Goal: Communication & Community: Ask a question

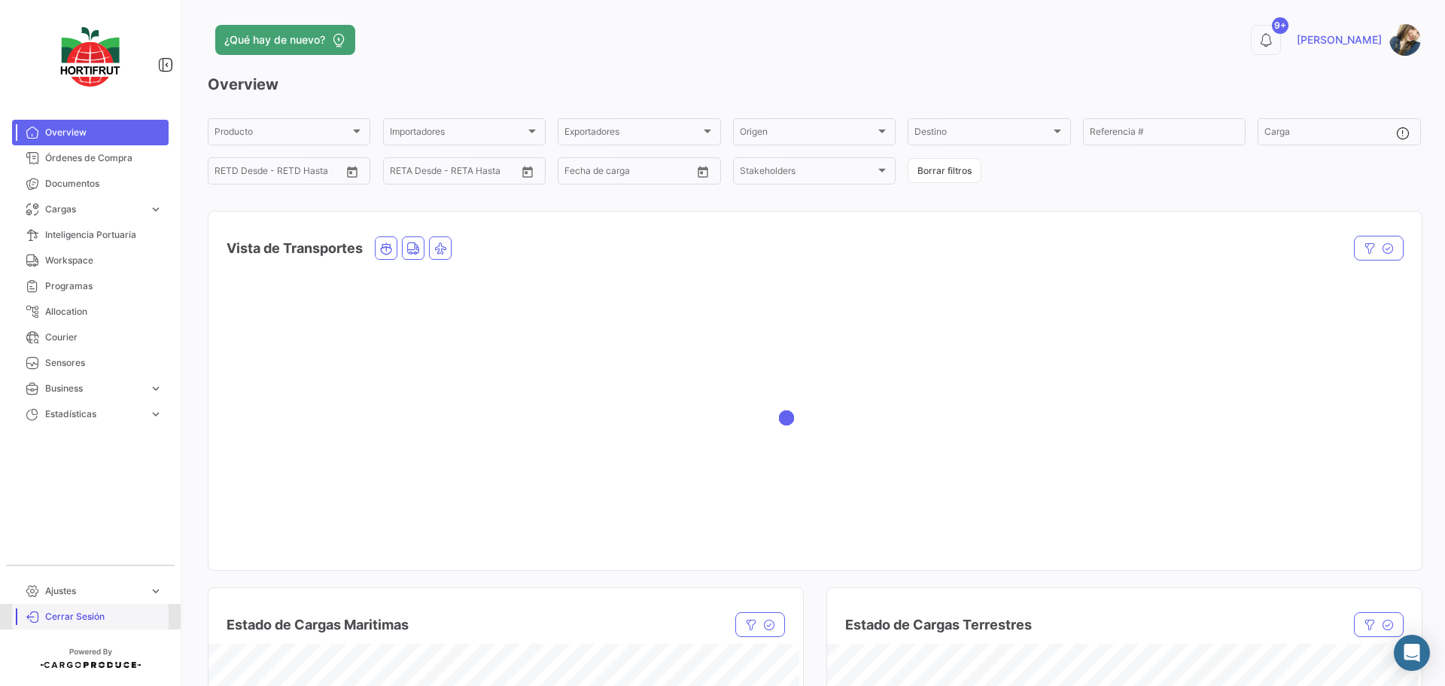
click at [65, 612] on span "Cerrar Sesión" at bounding box center [103, 617] width 117 height 14
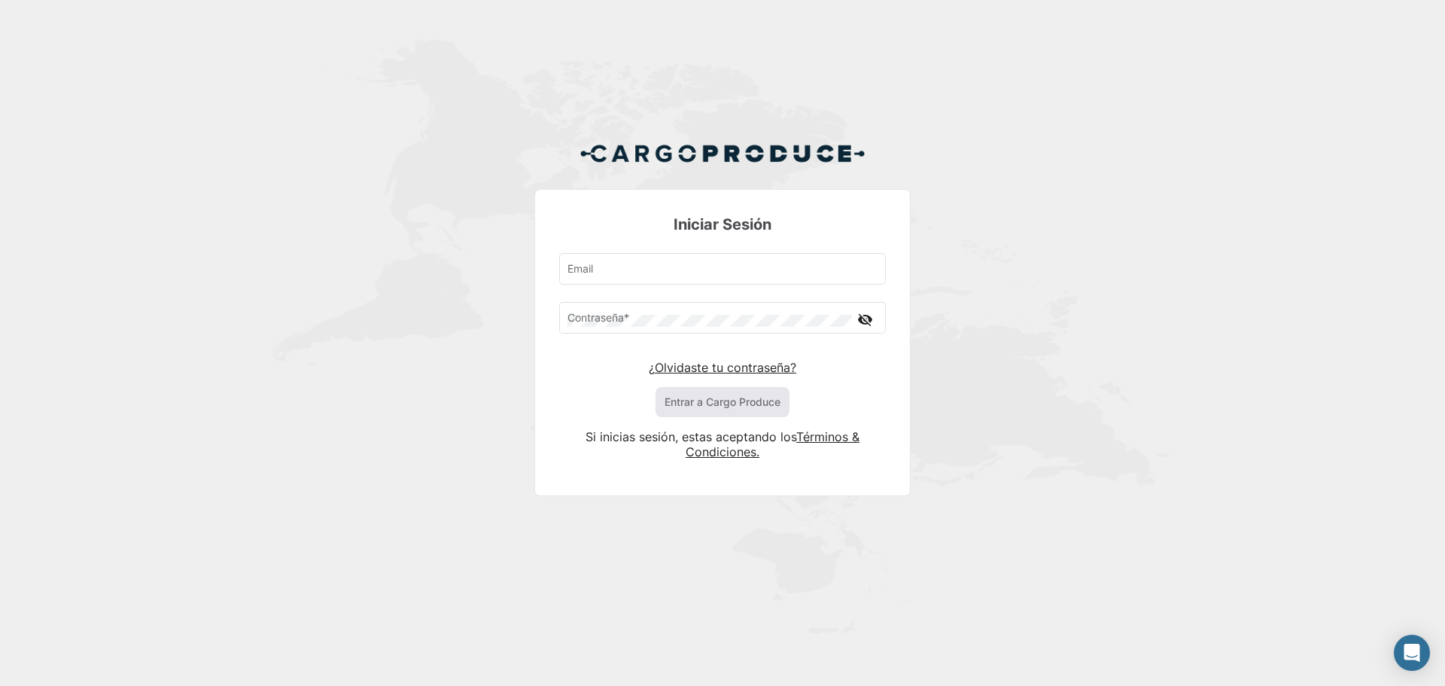
type input "[EMAIL_ADDRESS][DOMAIN_NAME]"
click at [712, 403] on button "Entrar a Cargo Produce" at bounding box center [723, 402] width 134 height 30
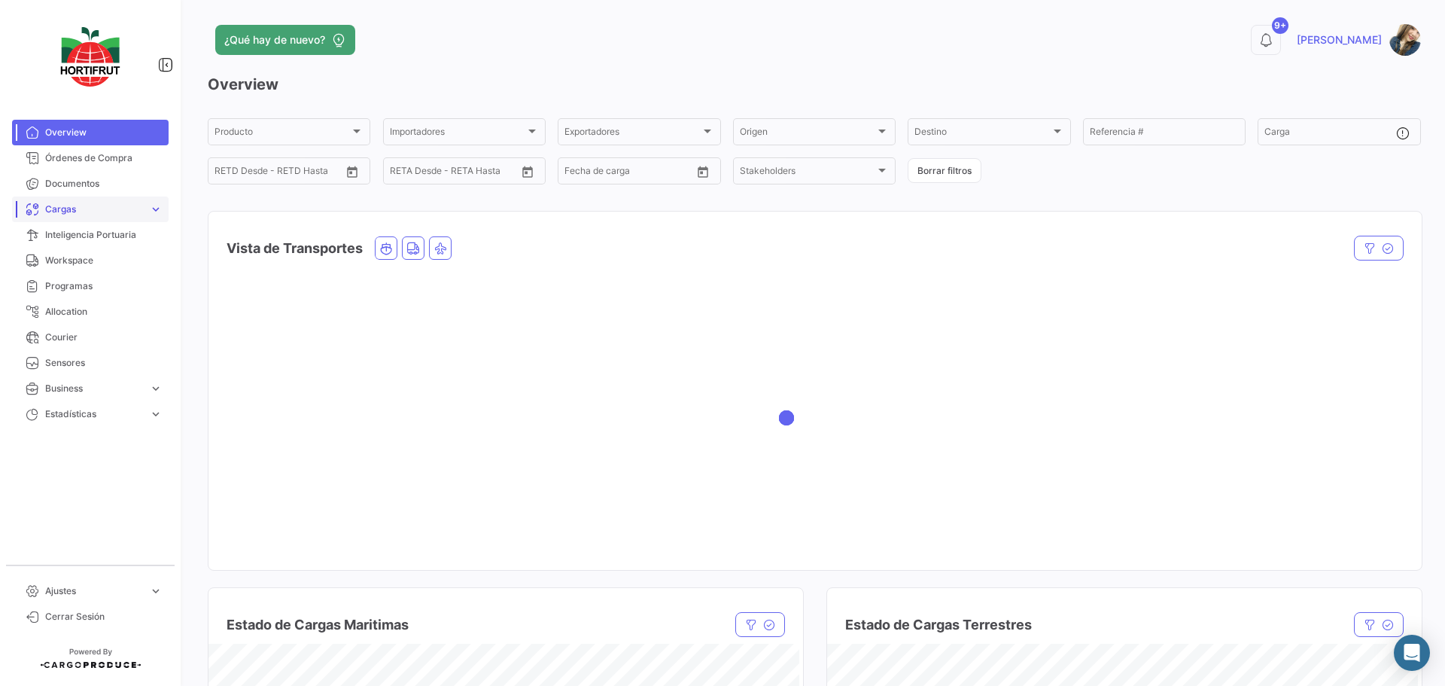
click at [145, 205] on link "Cargas expand_more" at bounding box center [90, 209] width 157 height 26
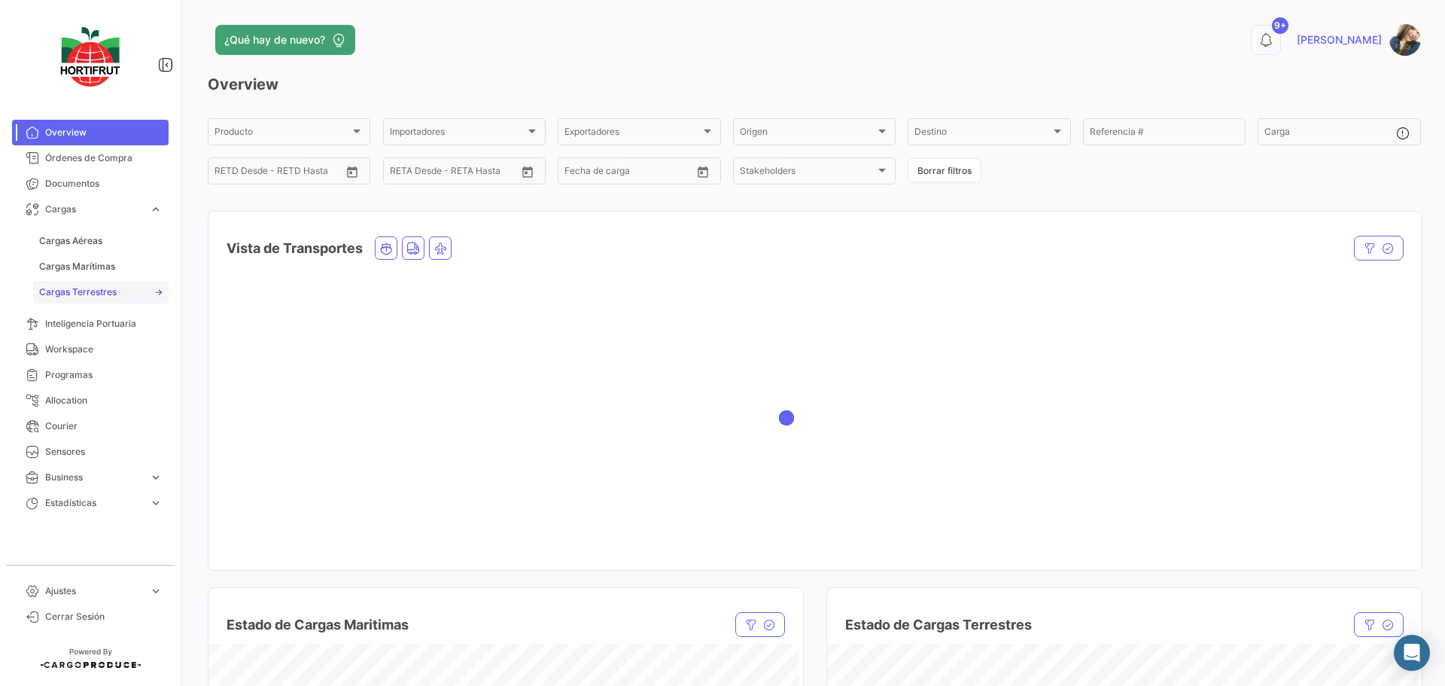
click at [114, 300] on link "Cargas Terrestres" at bounding box center [100, 292] width 135 height 23
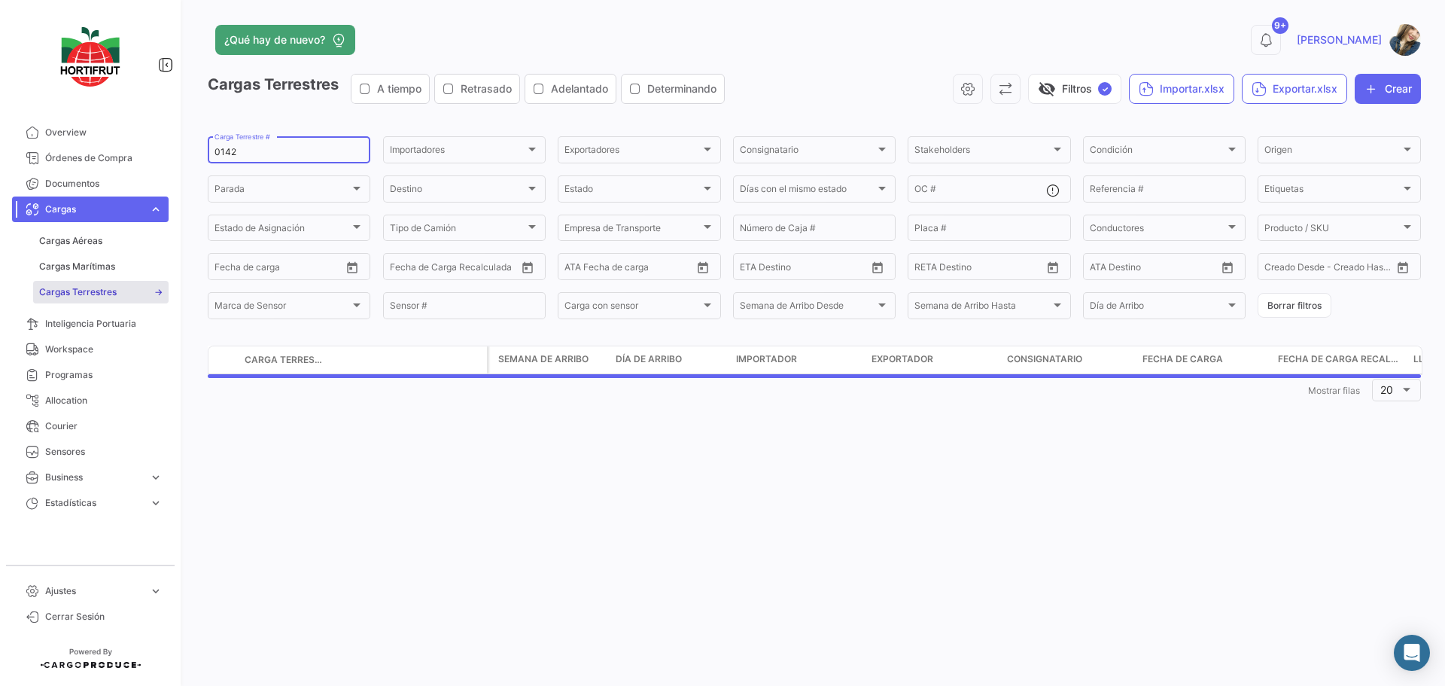
click at [285, 148] on input "0142" at bounding box center [289, 152] width 149 height 11
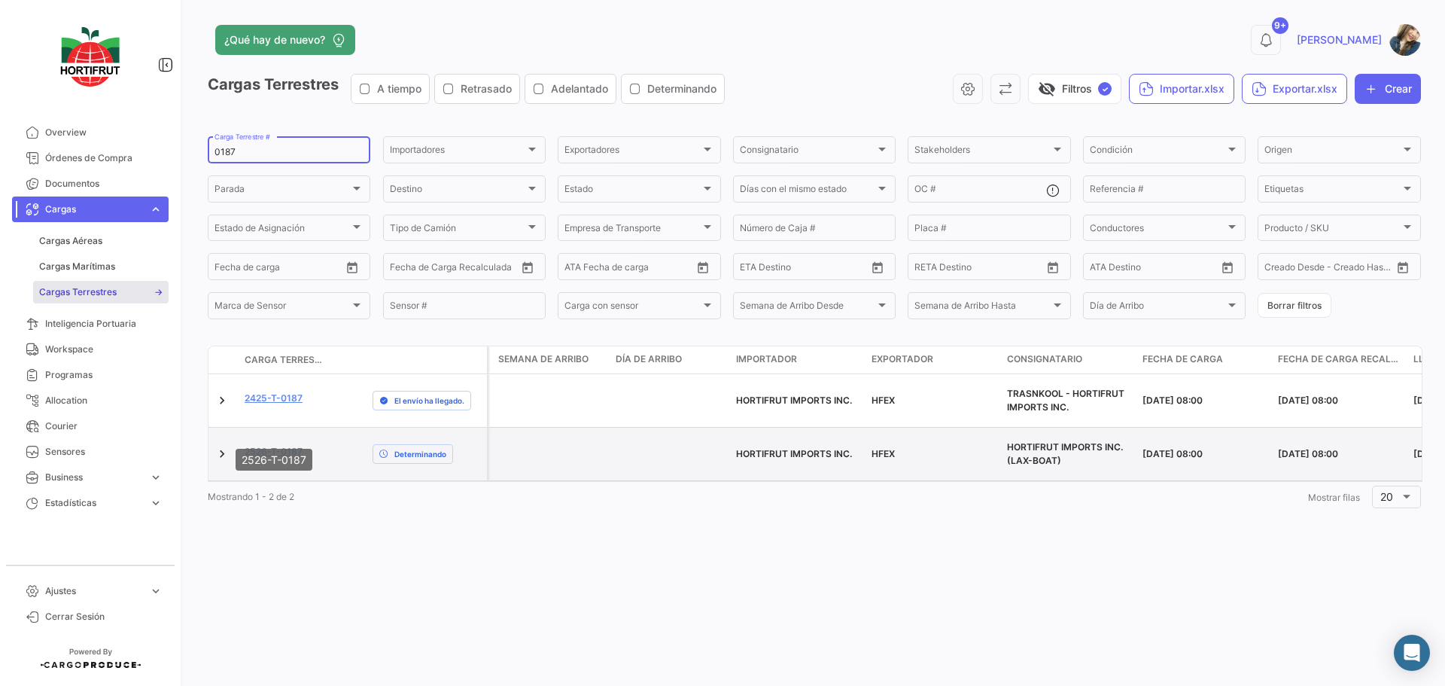
type input "0187"
click at [298, 445] on link "2526-T-0187" at bounding box center [274, 452] width 58 height 14
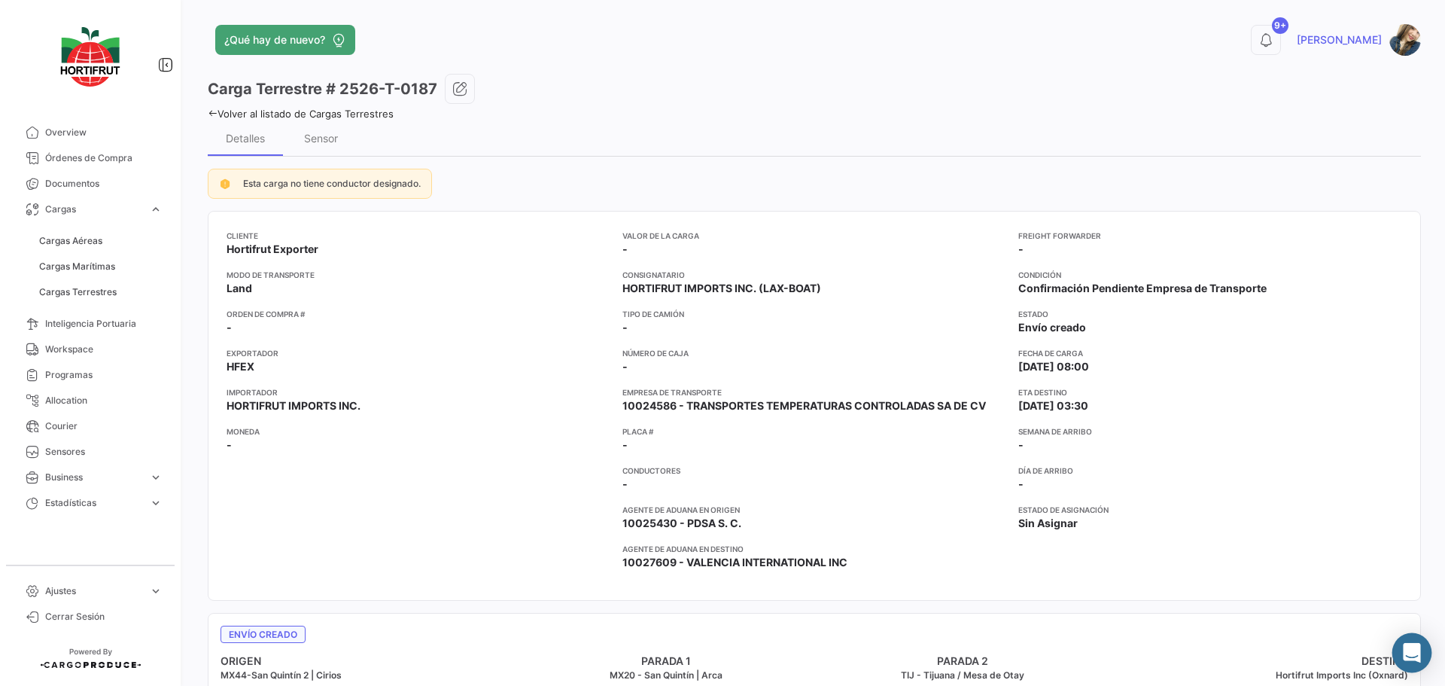
click at [1407, 647] on icon "Abrir Intercom Messenger" at bounding box center [1411, 653] width 17 height 20
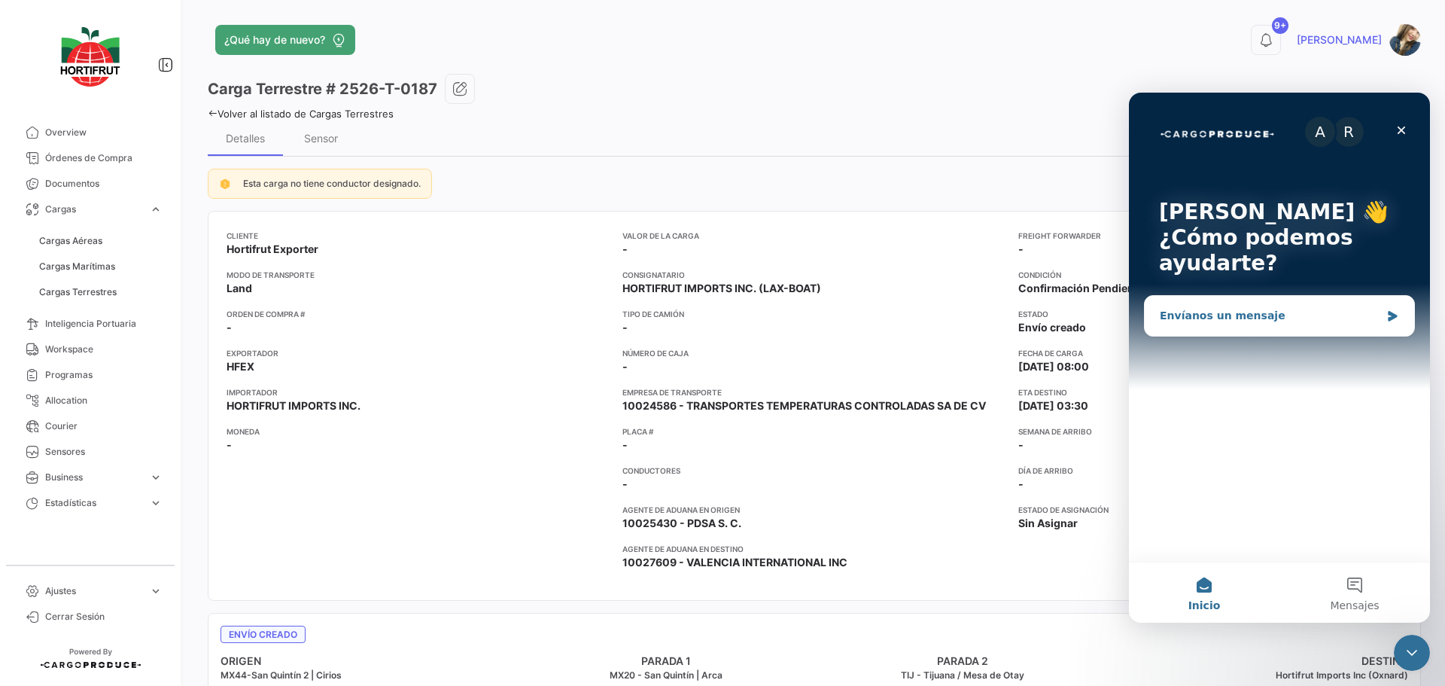
drag, startPoint x: 1227, startPoint y: 316, endPoint x: 1228, endPoint y: 324, distance: 8.4
click at [1228, 324] on div "Envíanos un mensaje" at bounding box center [1279, 316] width 269 height 40
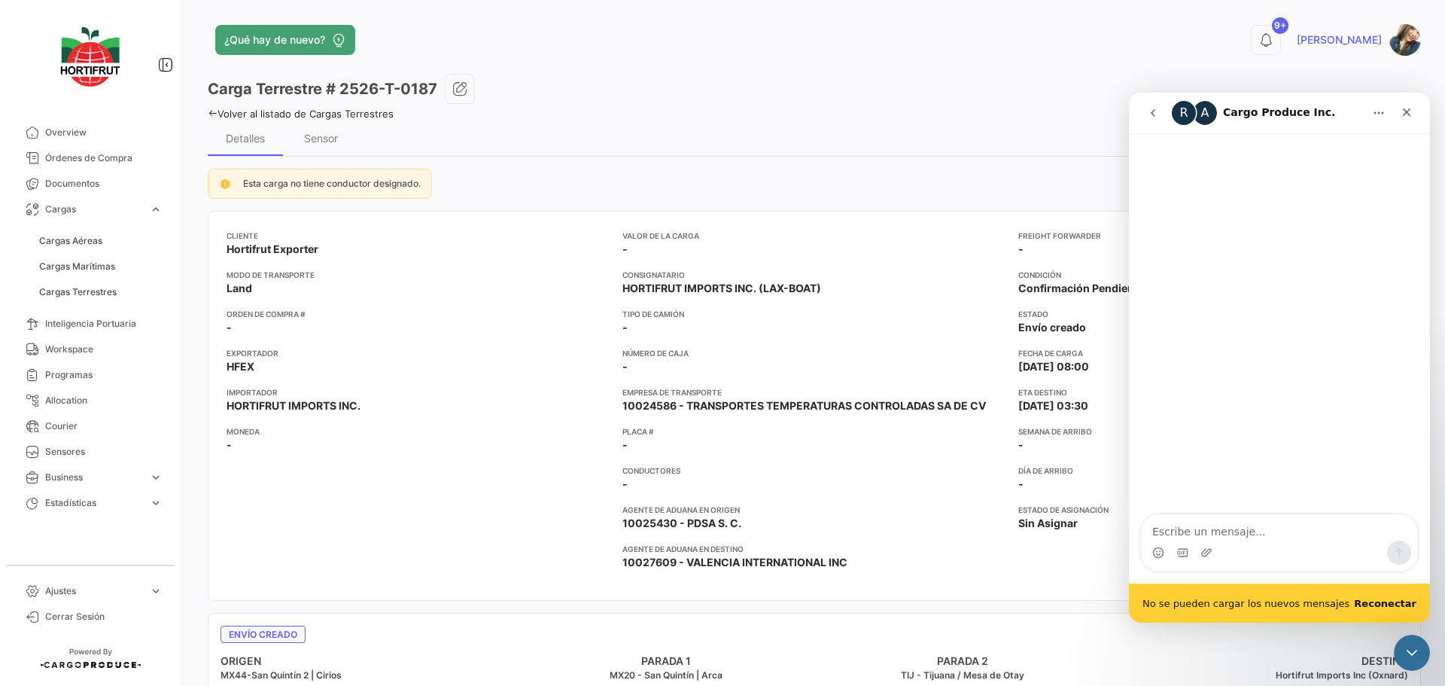
click at [1214, 535] on textarea "Escribe un mensaje..." at bounding box center [1280, 528] width 276 height 26
type textarea "b"
type textarea "Buen día, me pueden ayudar con una cuenta espejo de la LT transportes temperatu…"
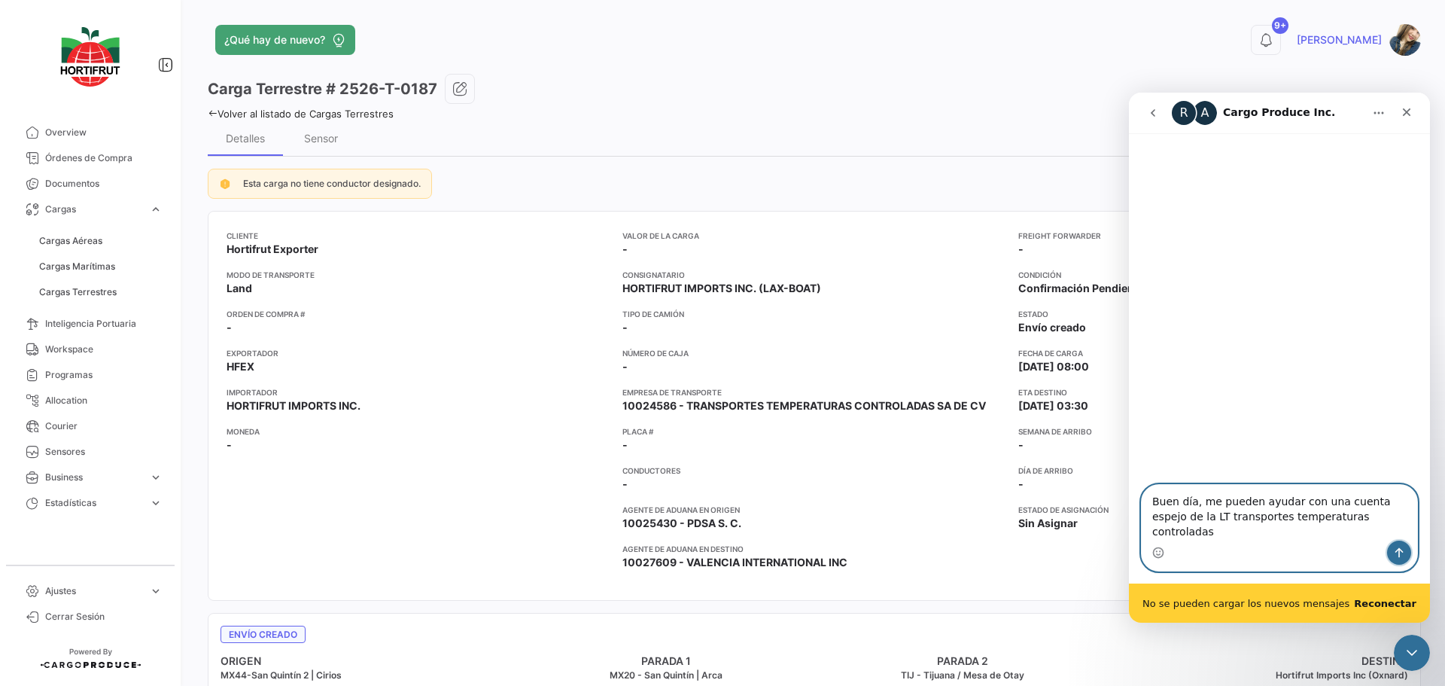
click at [1392, 544] on button "Enviar un mensaje…" at bounding box center [1399, 552] width 24 height 24
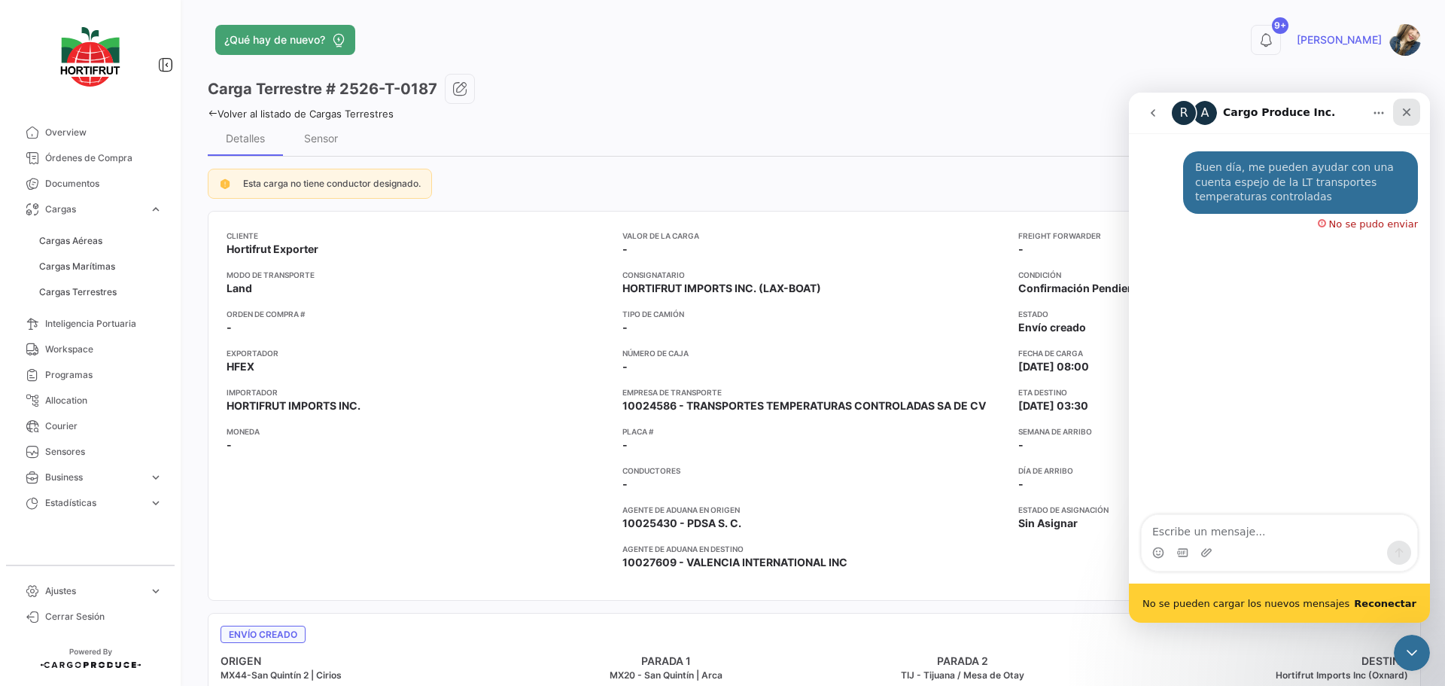
click at [1414, 113] on div "Cerrar" at bounding box center [1406, 112] width 27 height 27
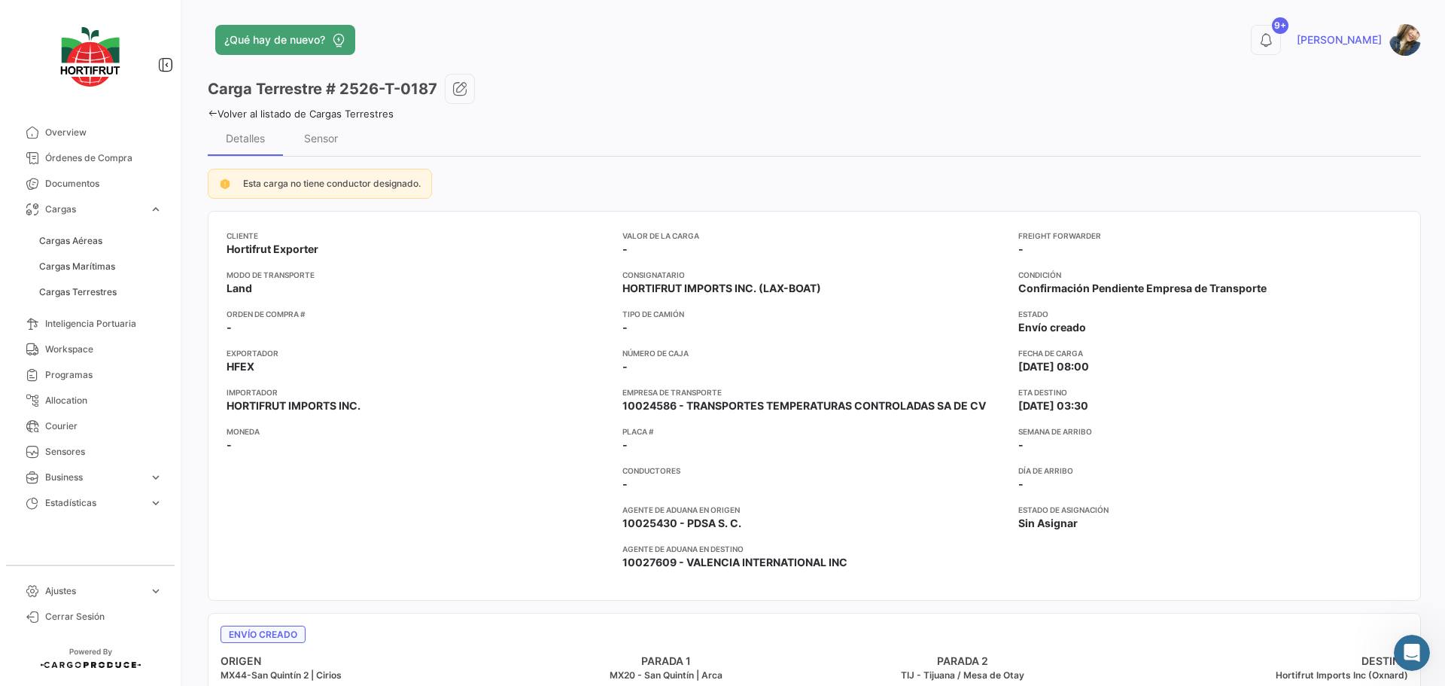
click at [377, 114] on link "Volver al listado de Cargas Terrestres" at bounding box center [301, 114] width 186 height 12
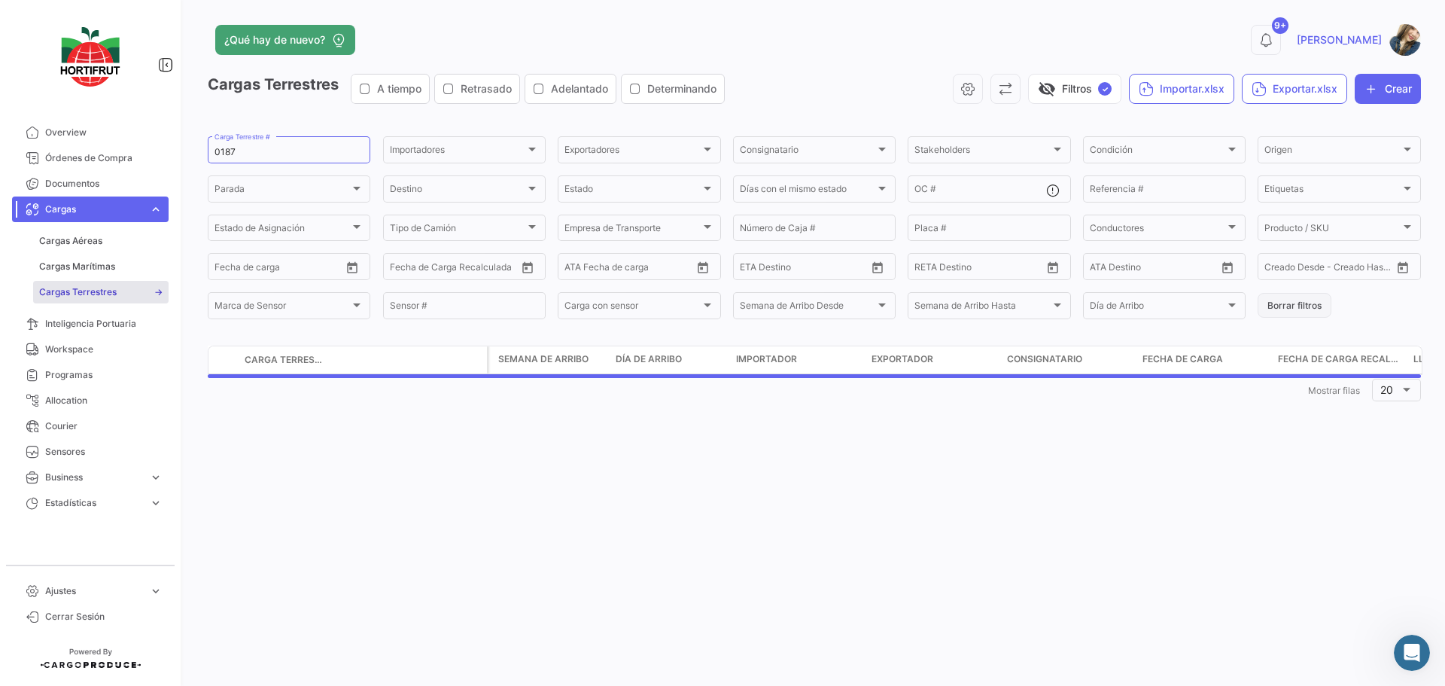
click at [1302, 309] on button "Borrar filtros" at bounding box center [1295, 305] width 74 height 25
